Goal: Transaction & Acquisition: Book appointment/travel/reservation

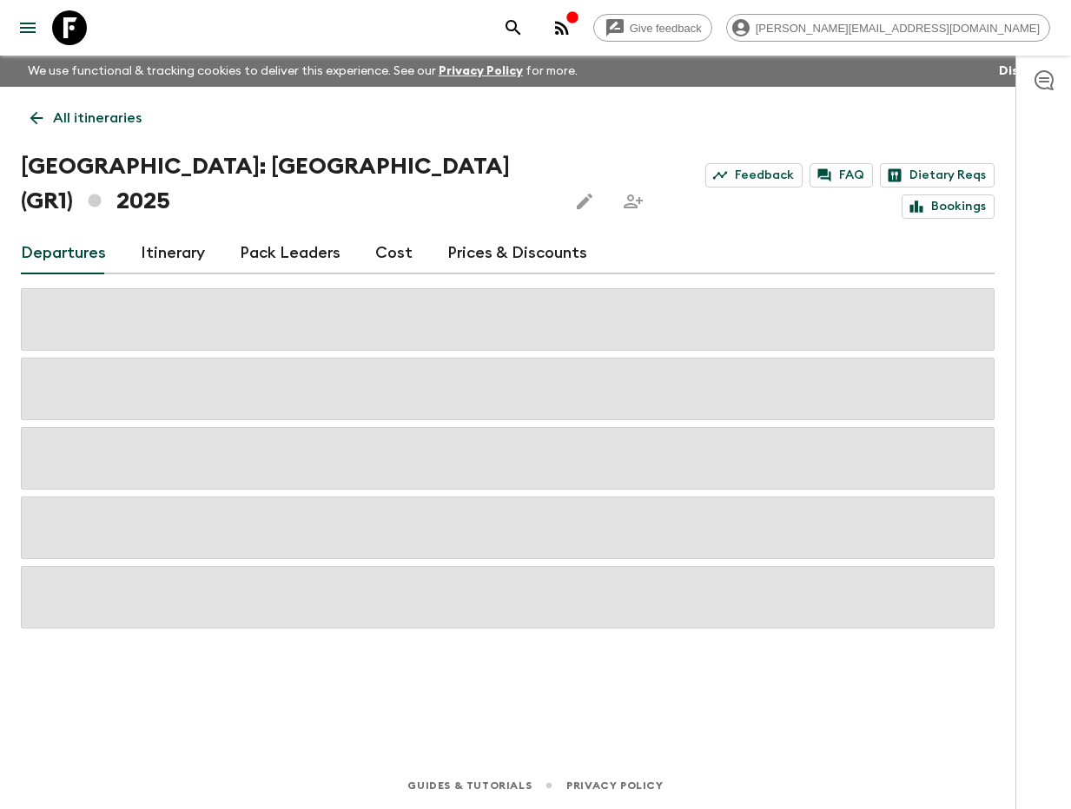
click at [524, 33] on icon "search adventures" at bounding box center [513, 27] width 21 height 21
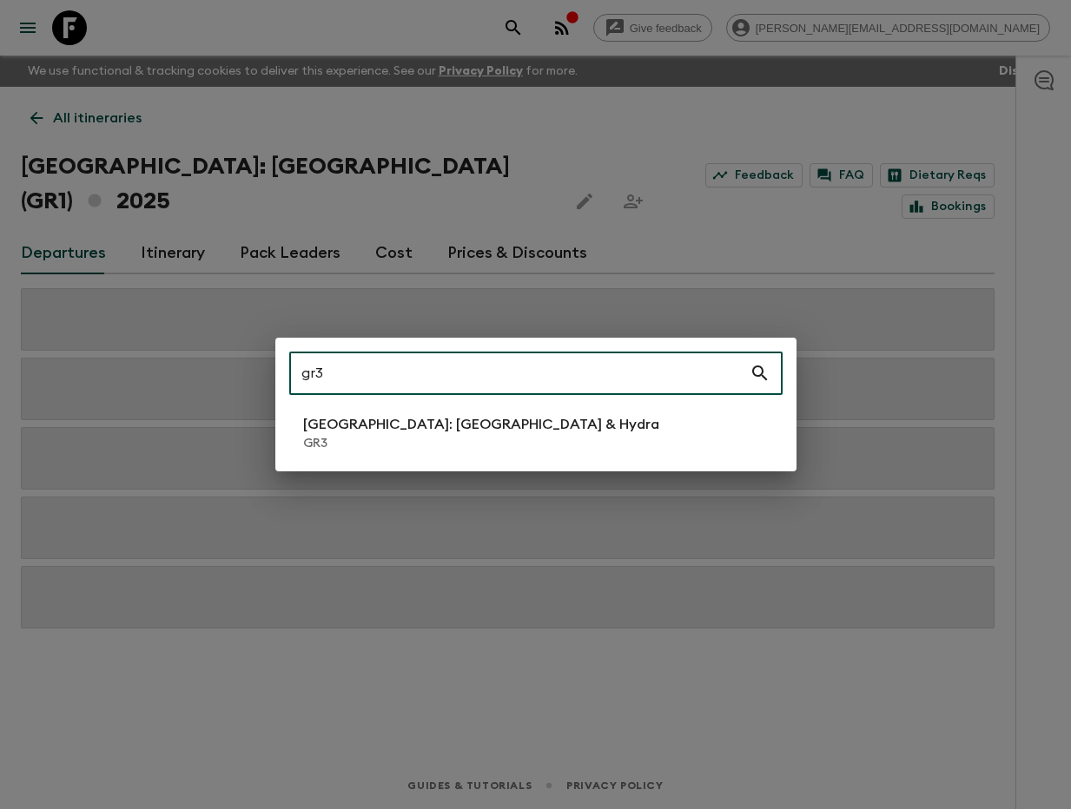
type input "gr3"
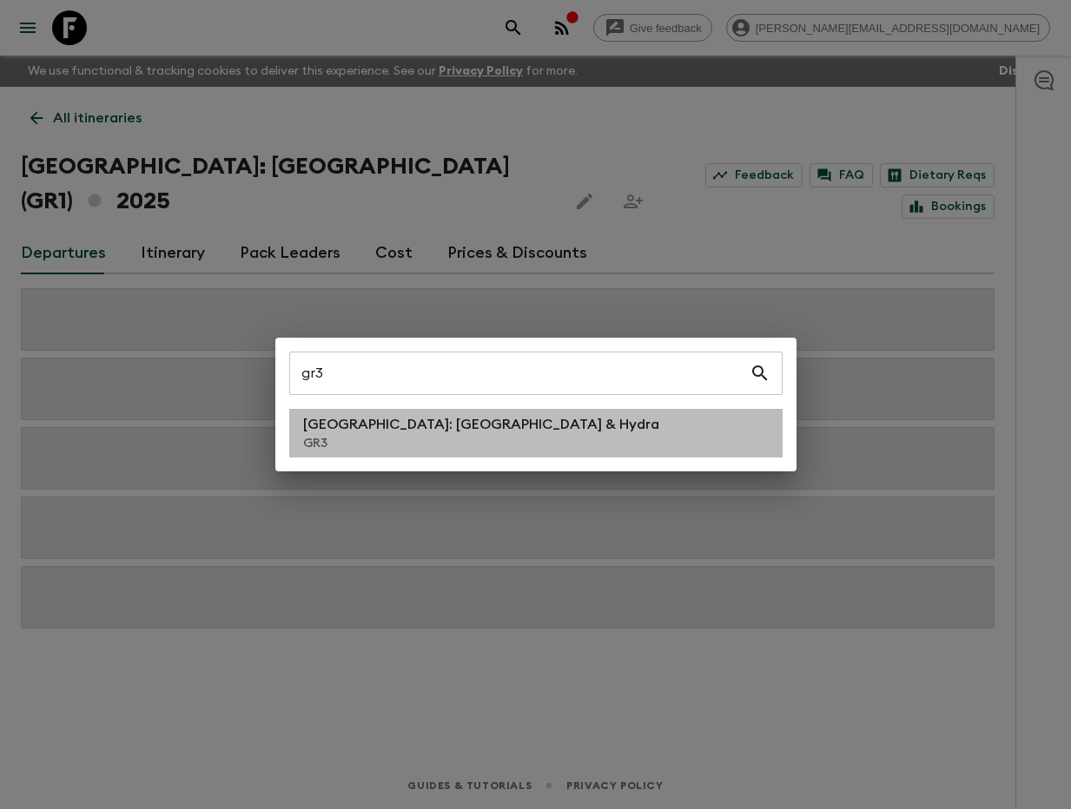
click at [387, 443] on p "GR3" at bounding box center [481, 443] width 356 height 17
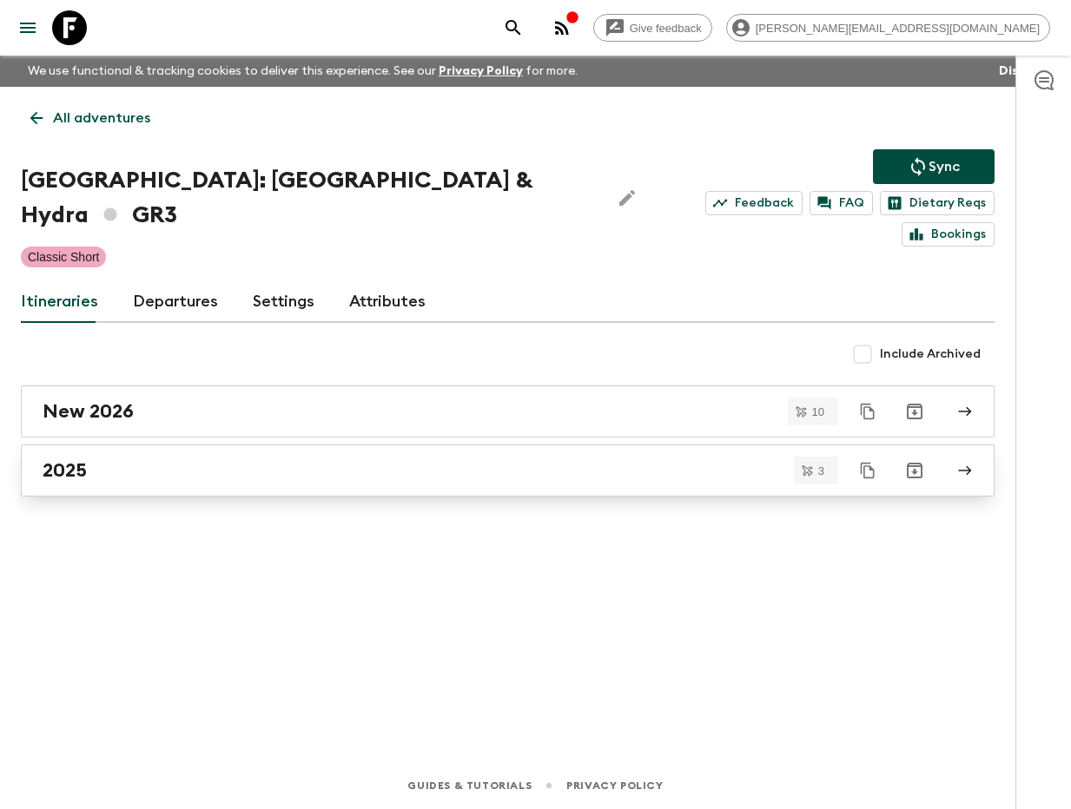
click at [195, 459] on div "2025" at bounding box center [491, 470] width 897 height 23
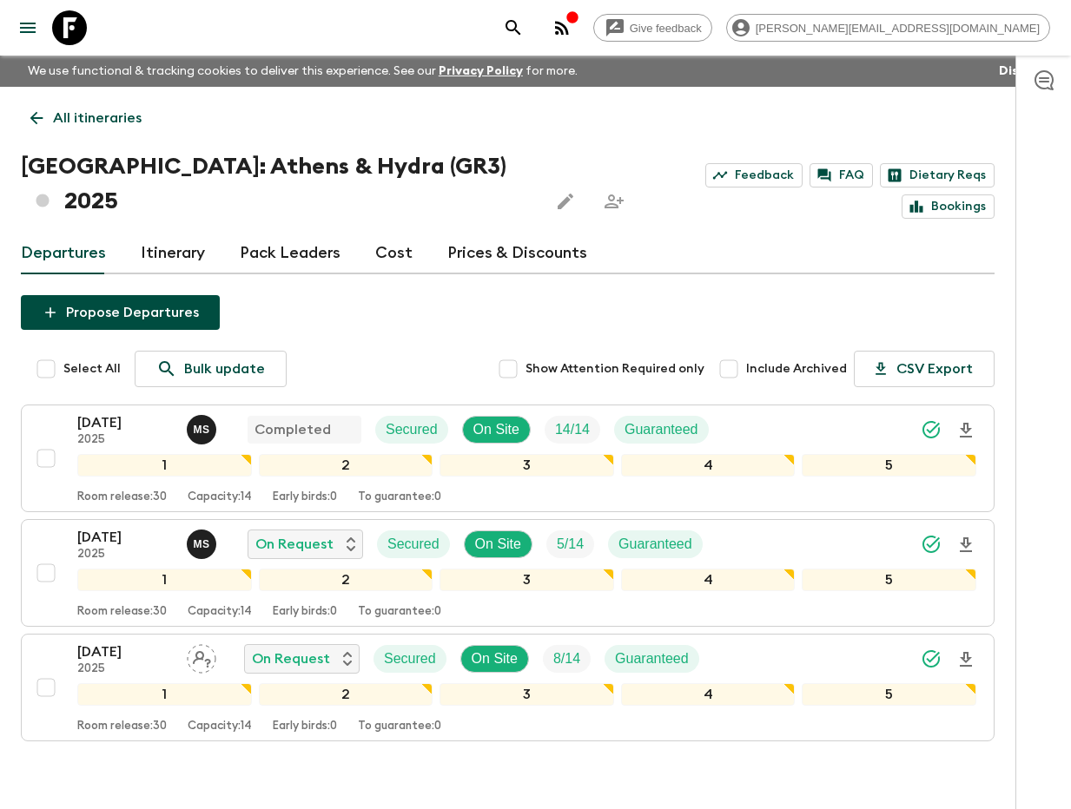
scroll to position [56, 0]
